Goal: Task Accomplishment & Management: Complete application form

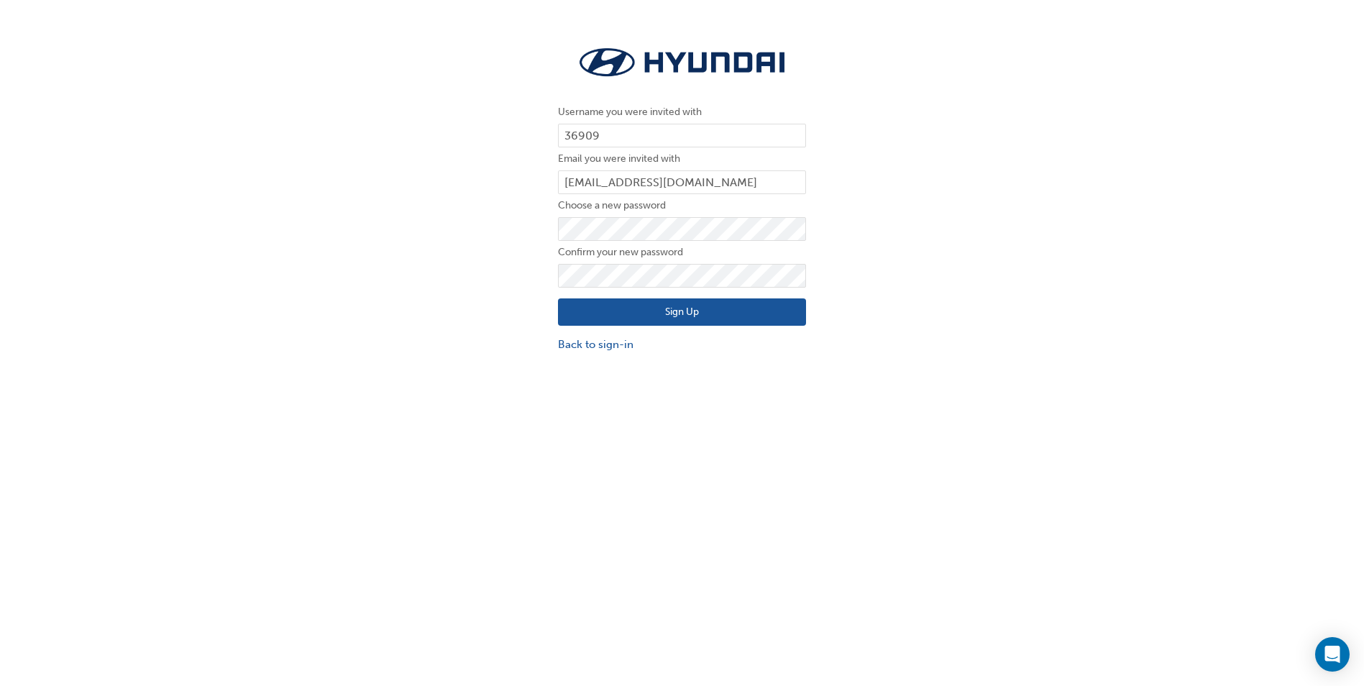
click at [370, 371] on div "Username you were invited with 36909 Email you were invited with [PERSON_NAME][…" at bounding box center [682, 375] width 1364 height 686
click at [580, 136] on input "36909" at bounding box center [682, 136] width 248 height 24
click at [492, 216] on div "Username you were invited with 36909 Email you were invited with [PERSON_NAME][…" at bounding box center [682, 197] width 1364 height 331
drag, startPoint x: 603, startPoint y: 136, endPoint x: 549, endPoint y: 136, distance: 53.2
click at [549, 136] on div "Username you were invited with 36909 Email you were invited with [PERSON_NAME][…" at bounding box center [682, 197] width 270 height 331
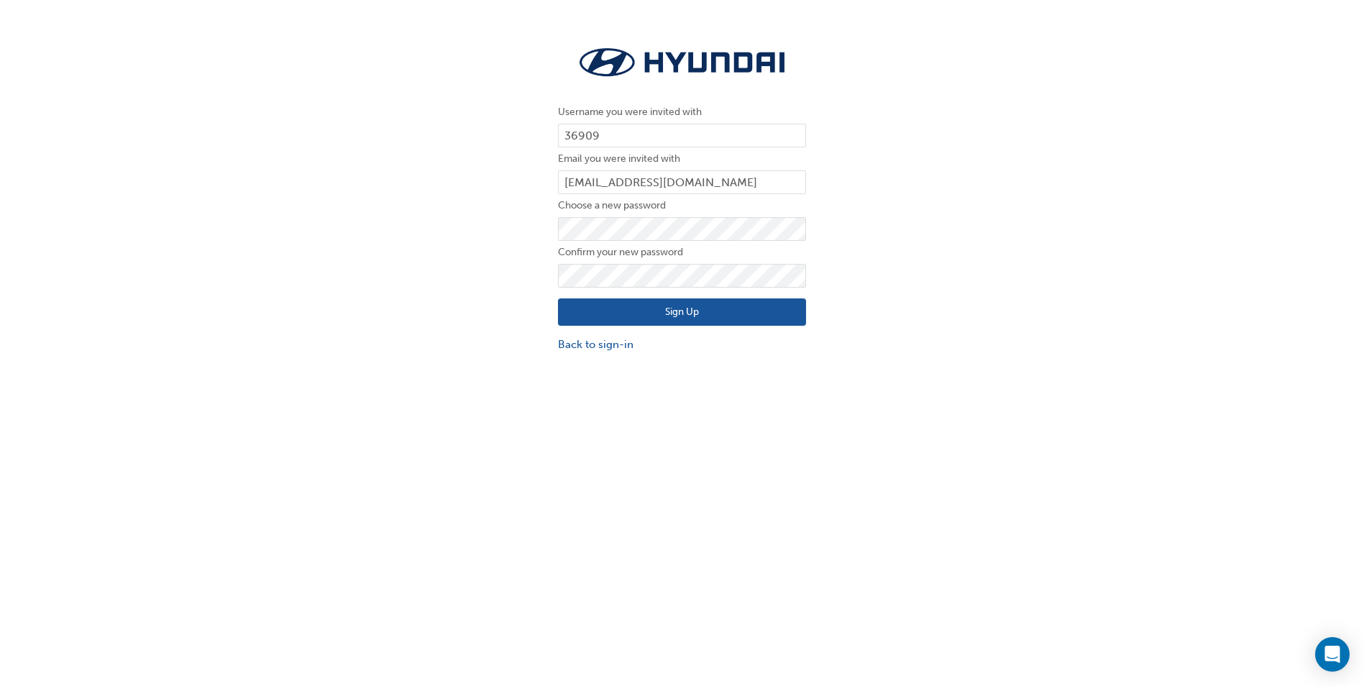
click at [344, 319] on div "Username you were invited with 36909 Email you were invited with [PERSON_NAME][…" at bounding box center [682, 197] width 1364 height 331
drag, startPoint x: 646, startPoint y: 308, endPoint x: 654, endPoint y: 308, distance: 7.2
click at [649, 308] on button "Sign Up" at bounding box center [682, 311] width 248 height 27
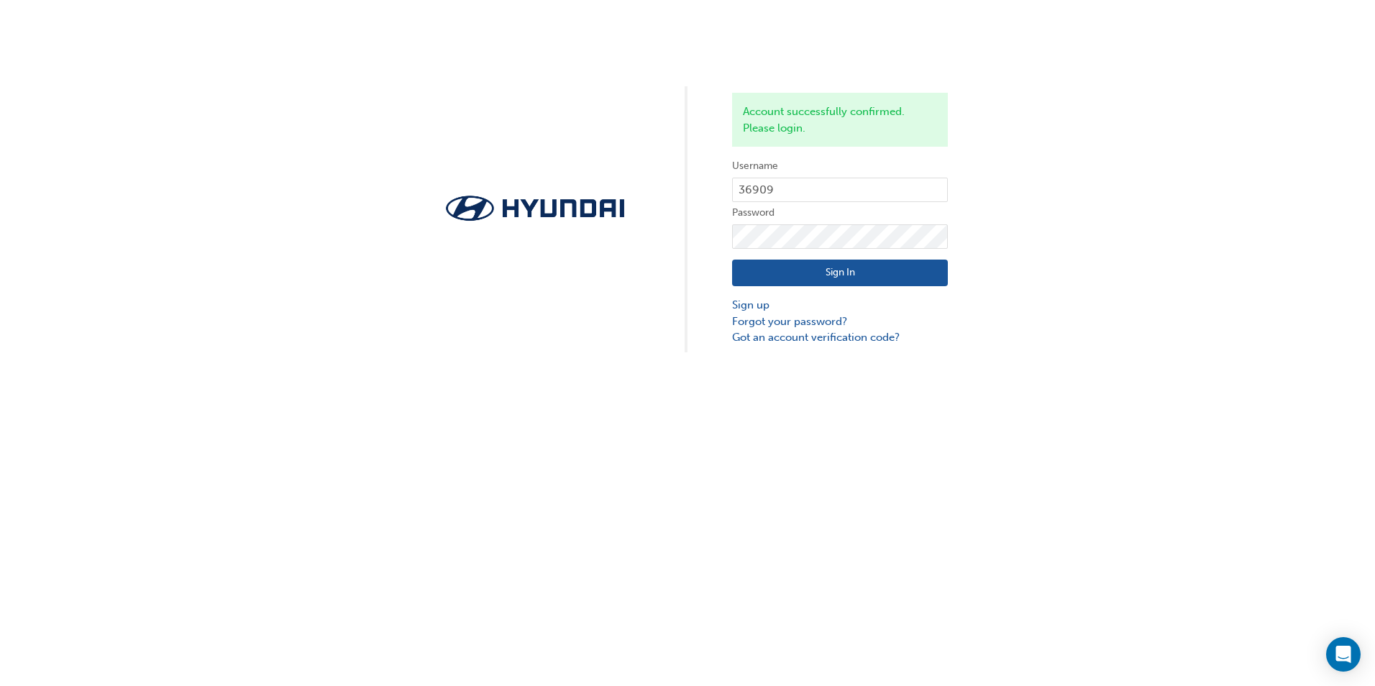
click at [768, 229] on form "Username 36909 Password Sign In Sign up Forgot your password? Got an account ve…" at bounding box center [840, 251] width 216 height 188
click at [747, 278] on button "Sign In" at bounding box center [840, 273] width 216 height 27
